Goal: Transaction & Acquisition: Book appointment/travel/reservation

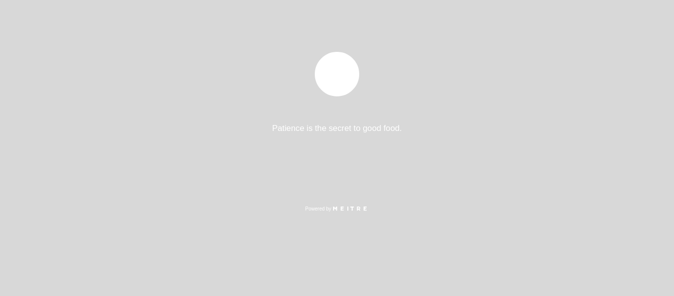
select select "pt"
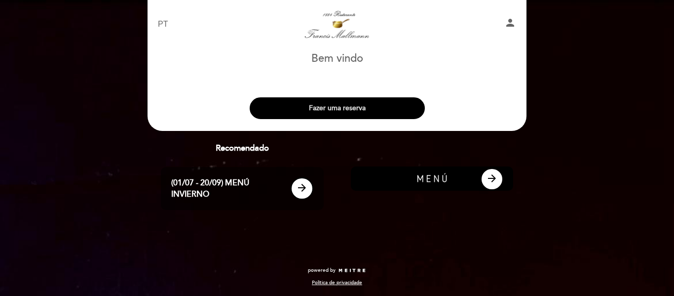
click at [362, 110] on button "Fazer uma reserva" at bounding box center [337, 108] width 175 height 22
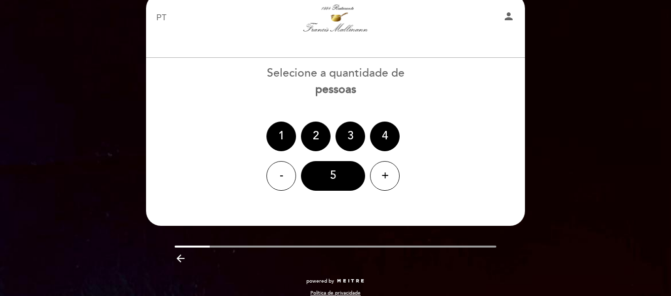
scroll to position [29, 0]
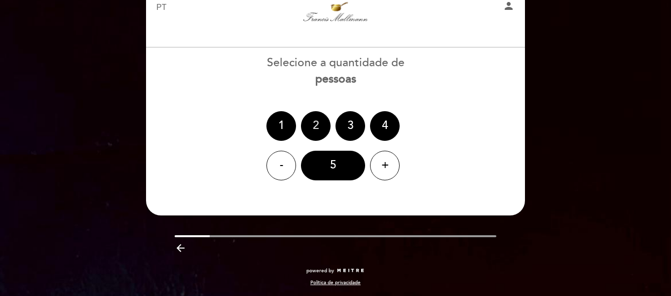
click at [320, 120] on div "2" at bounding box center [316, 126] width 30 height 30
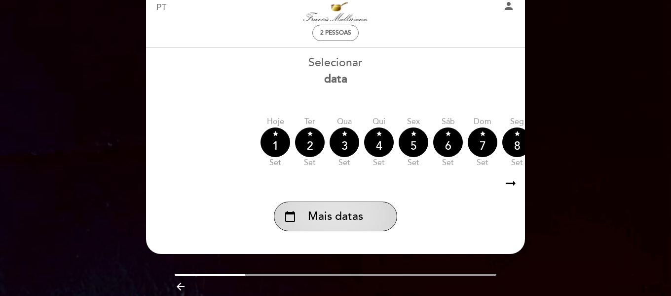
click at [341, 227] on div "calendar_today Mais datas" at bounding box center [335, 216] width 123 height 30
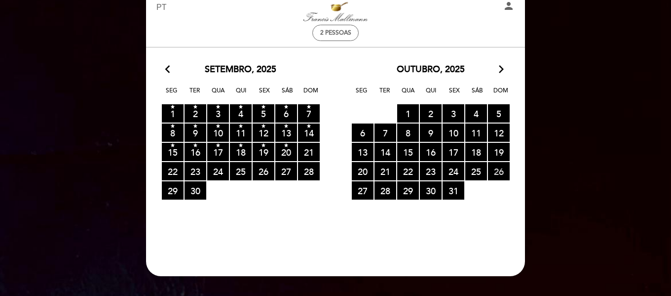
click at [497, 169] on span "26 RESERVAS DISPONÍVEIS" at bounding box center [499, 171] width 22 height 18
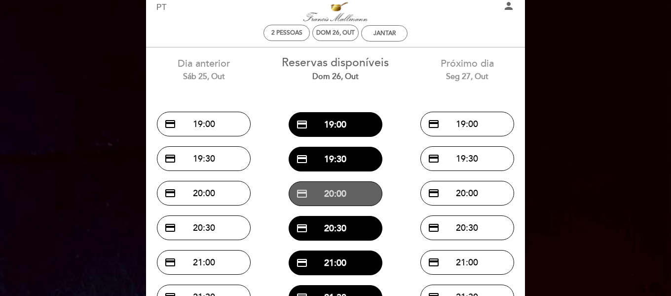
click at [357, 196] on button "credit_card 20:00" at bounding box center [336, 193] width 94 height 25
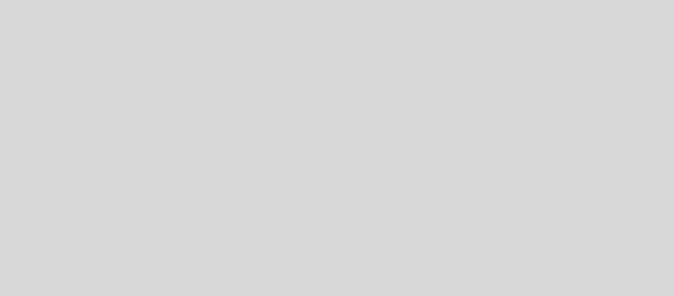
select select "pt"
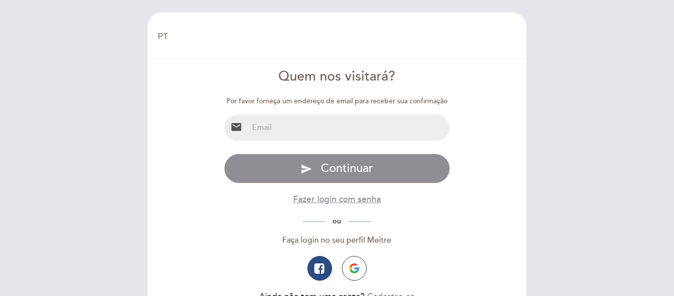
click at [346, 118] on input "email" at bounding box center [349, 128] width 202 height 26
click at [379, 84] on div "Quem nos visitará?" at bounding box center [337, 76] width 227 height 19
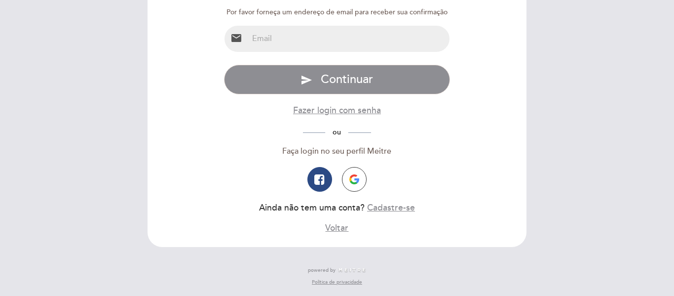
drag, startPoint x: 238, startPoint y: 134, endPoint x: 229, endPoint y: 133, distance: 8.9
drag, startPoint x: 229, startPoint y: 133, endPoint x: 209, endPoint y: 132, distance: 20.3
click at [209, 132] on form "Quem nos visitará? Por favor forneça um endereço de email para receber sua conf…" at bounding box center [336, 106] width 365 height 256
click at [392, 207] on button "Cadastre-se" at bounding box center [391, 207] width 48 height 12
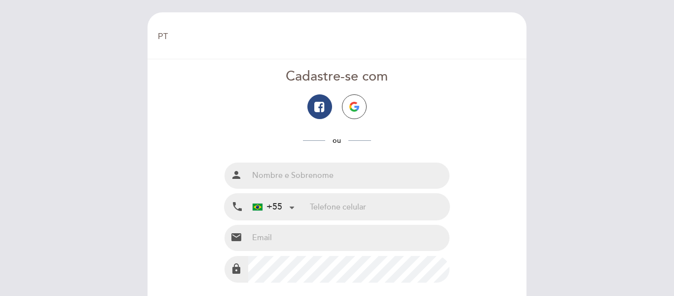
click at [322, 180] on input "text" at bounding box center [349, 175] width 202 height 26
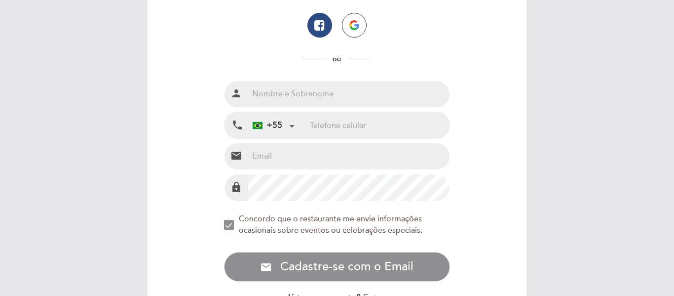
scroll to position [99, 0]
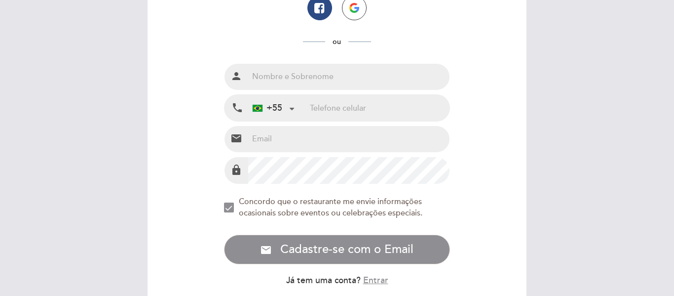
click at [274, 144] on input "email" at bounding box center [349, 139] width 202 height 26
paste input "[EMAIL_ADDRESS][DOMAIN_NAME]"
type input "[EMAIL_ADDRESS][DOMAIN_NAME]"
click at [329, 109] on input "tel" at bounding box center [380, 108] width 140 height 26
click at [332, 99] on input "tel" at bounding box center [380, 108] width 140 height 26
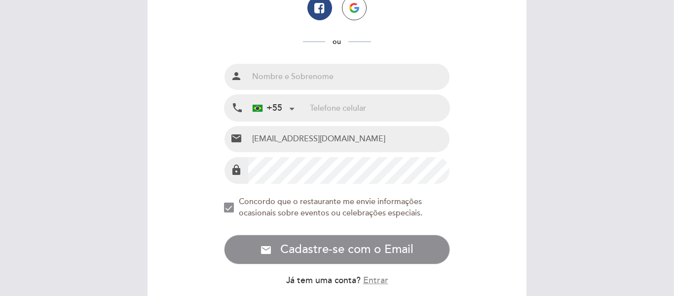
paste input "11973031911"
type input "11973031911"
click at [317, 72] on input "text" at bounding box center [349, 77] width 202 height 26
type input "[PERSON_NAME]"
drag, startPoint x: 184, startPoint y: 103, endPoint x: 175, endPoint y: 84, distance: 20.5
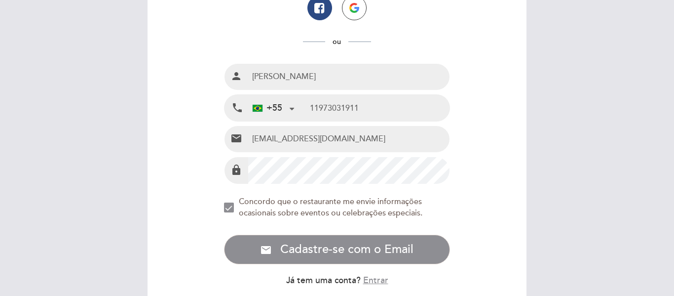
click at [175, 84] on form "Cadastre-se com ou Nome completo person [PERSON_NAME] Telefone celular local_ph…" at bounding box center [336, 137] width 365 height 338
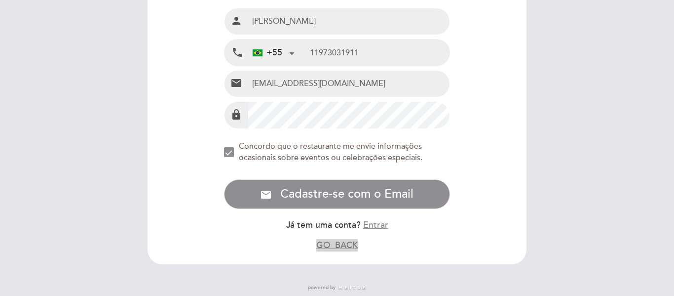
scroll to position [171, 0]
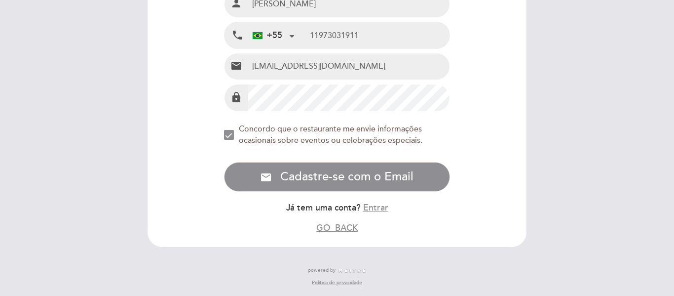
click at [233, 137] on div "NEW_MODAL_AGREE_RESTAURANT_SEND_OCCASIONAL_INFO" at bounding box center [229, 135] width 10 height 10
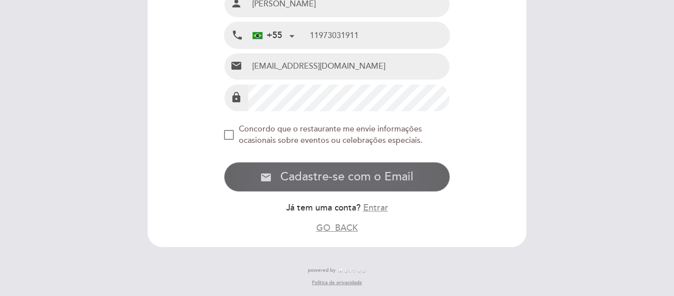
click at [348, 179] on span "Cadastre-se com o Email" at bounding box center [346, 177] width 133 height 14
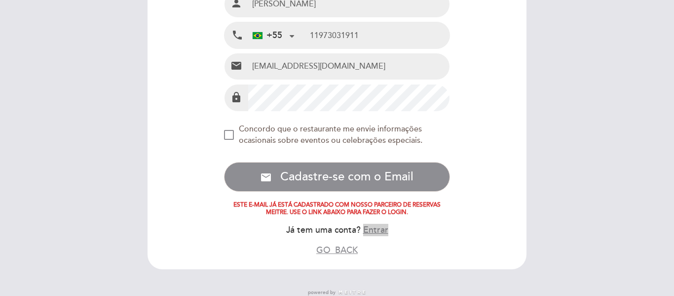
click at [382, 230] on button "Entrar" at bounding box center [375, 230] width 25 height 12
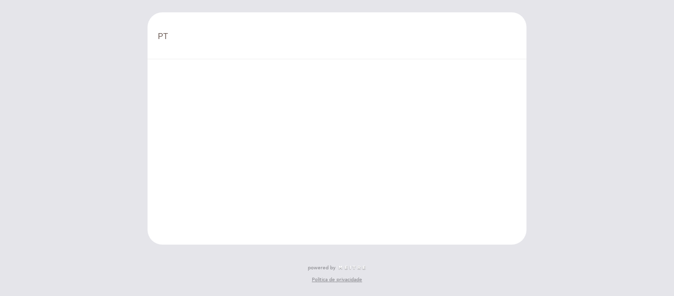
scroll to position [0, 0]
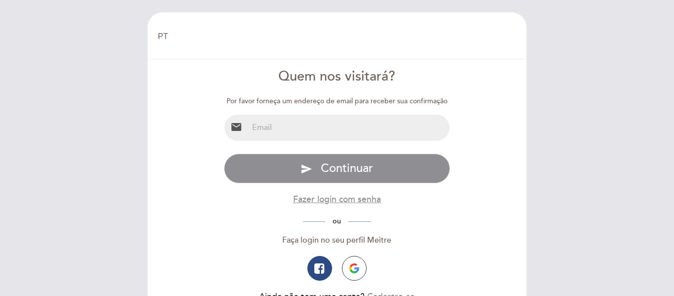
click at [293, 133] on input "email" at bounding box center [349, 128] width 202 height 26
type input "[EMAIL_ADDRESS][DOMAIN_NAME]"
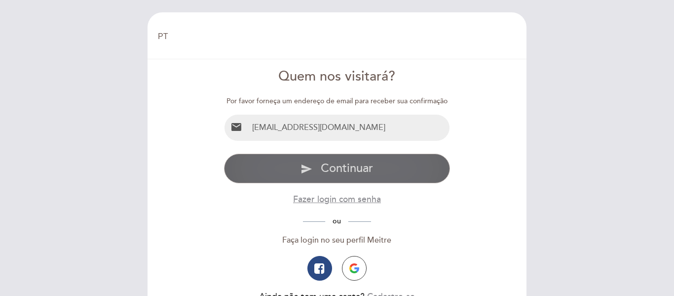
click at [327, 165] on span "Continuar" at bounding box center [347, 168] width 52 height 14
